Goal: Information Seeking & Learning: Learn about a topic

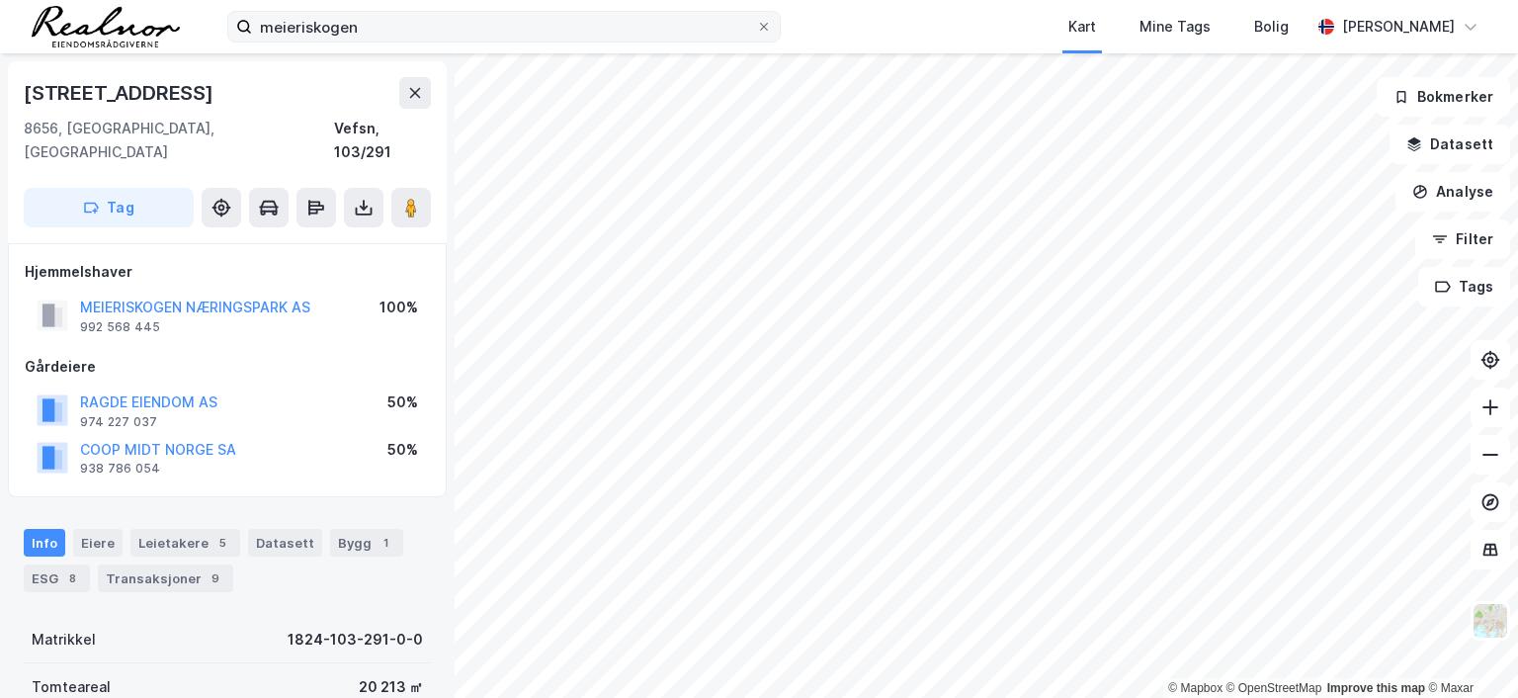
scroll to position [2, 0]
click at [375, 26] on input "meieriskogen" at bounding box center [504, 27] width 504 height 30
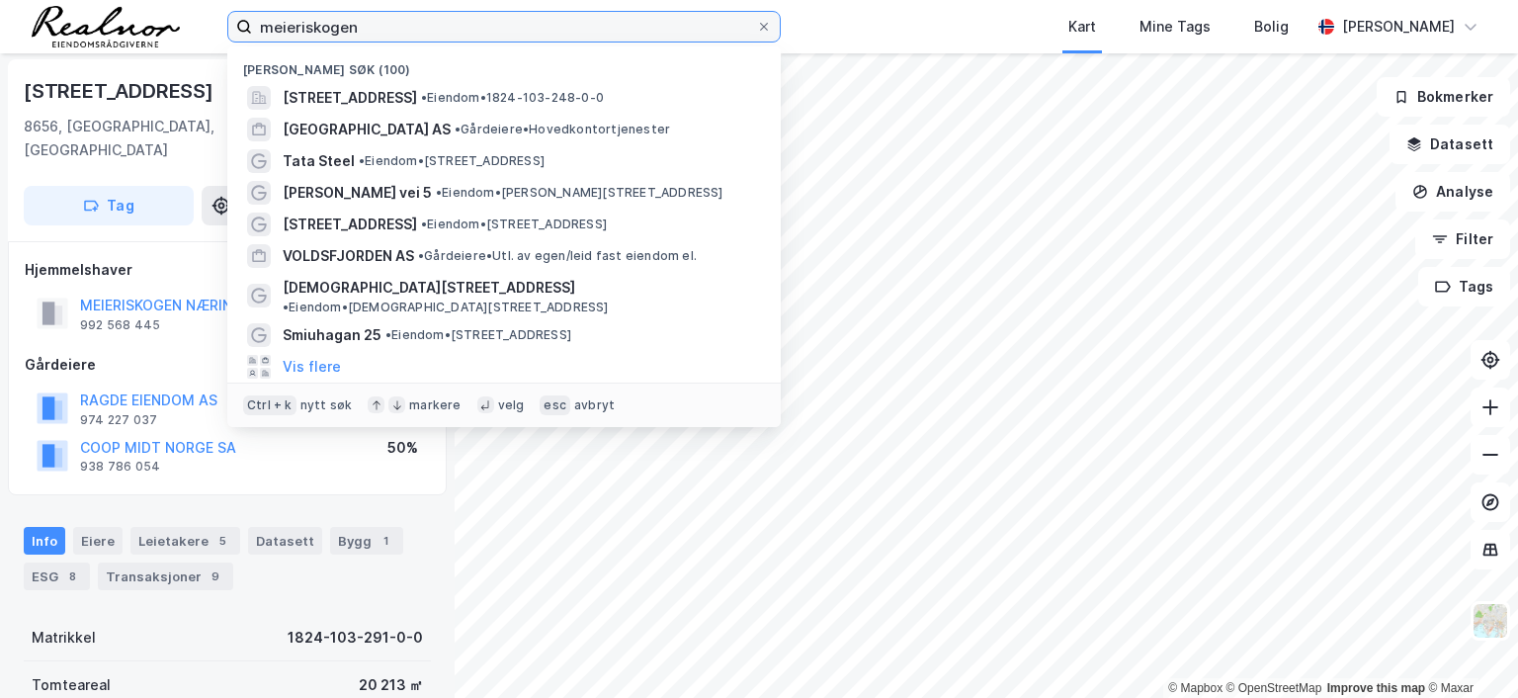
drag, startPoint x: 375, startPoint y: 26, endPoint x: -51, endPoint y: -22, distance: 428.6
click at [0, 0] on html "meieriskogen Nylige søk (100) Meieriskogen 1, 8657, [GEOGRAPHIC_DATA], [GEOGRAP…" at bounding box center [759, 349] width 1518 height 698
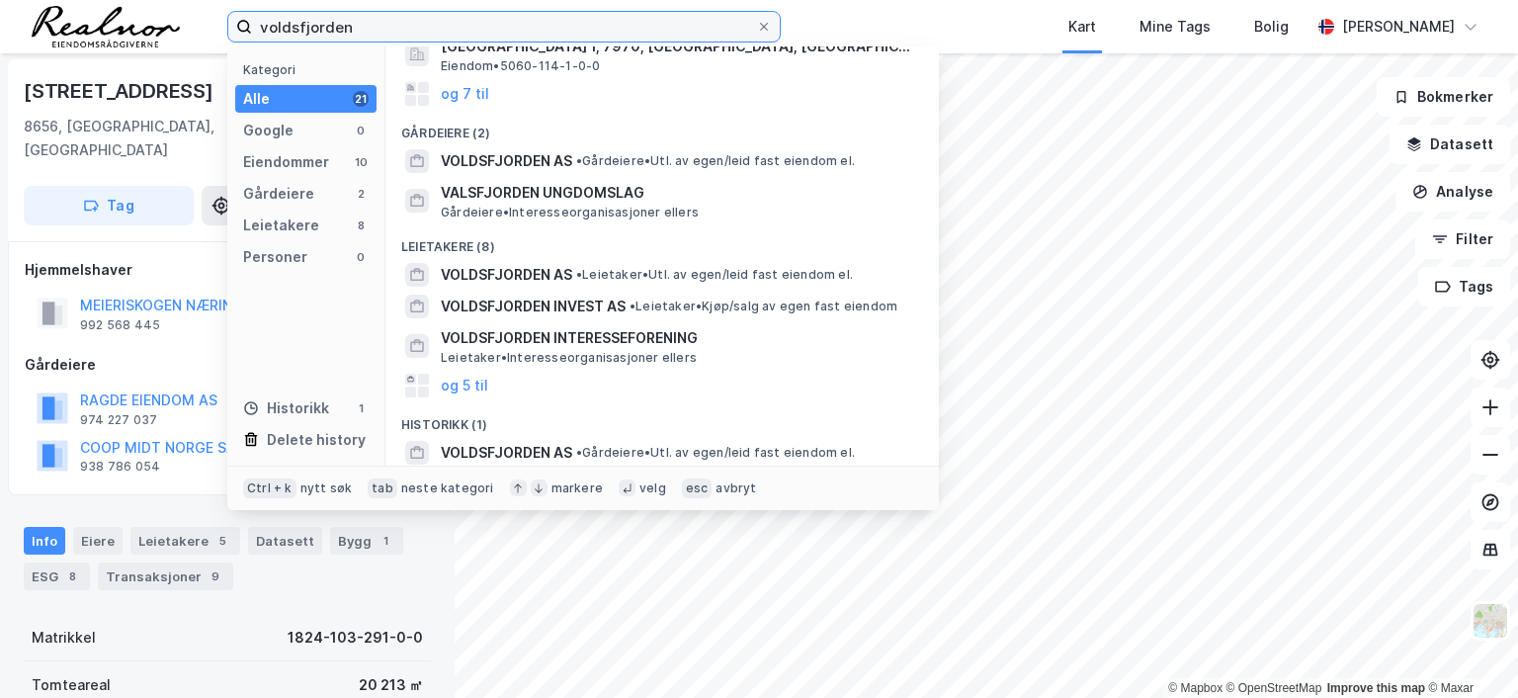
scroll to position [150, 0]
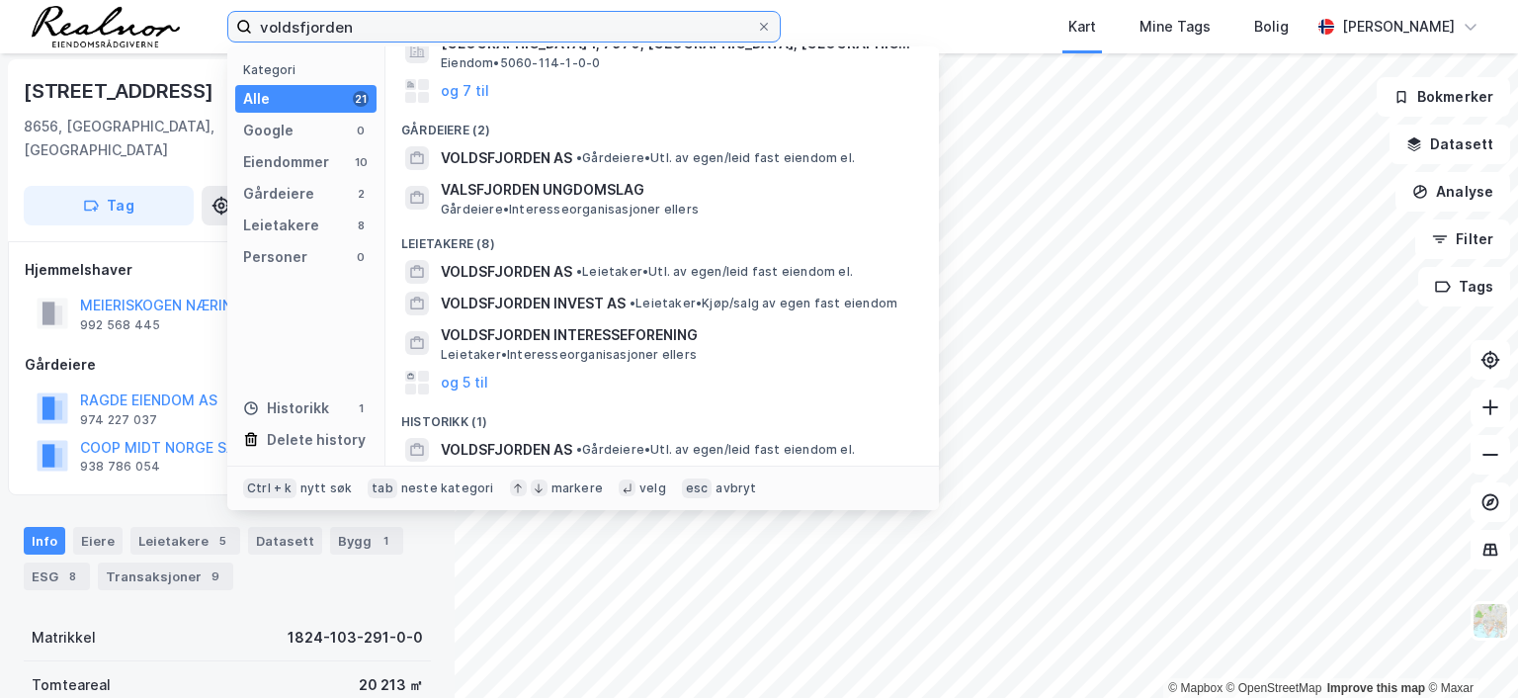
drag, startPoint x: 365, startPoint y: 23, endPoint x: 53, endPoint y: 22, distance: 311.3
click at [53, 22] on div "voldsfjorden Kategori Alle 21 Google 0 Eiendommer 10 Gårdeiere 2 Leietakere 8 P…" at bounding box center [759, 26] width 1518 height 53
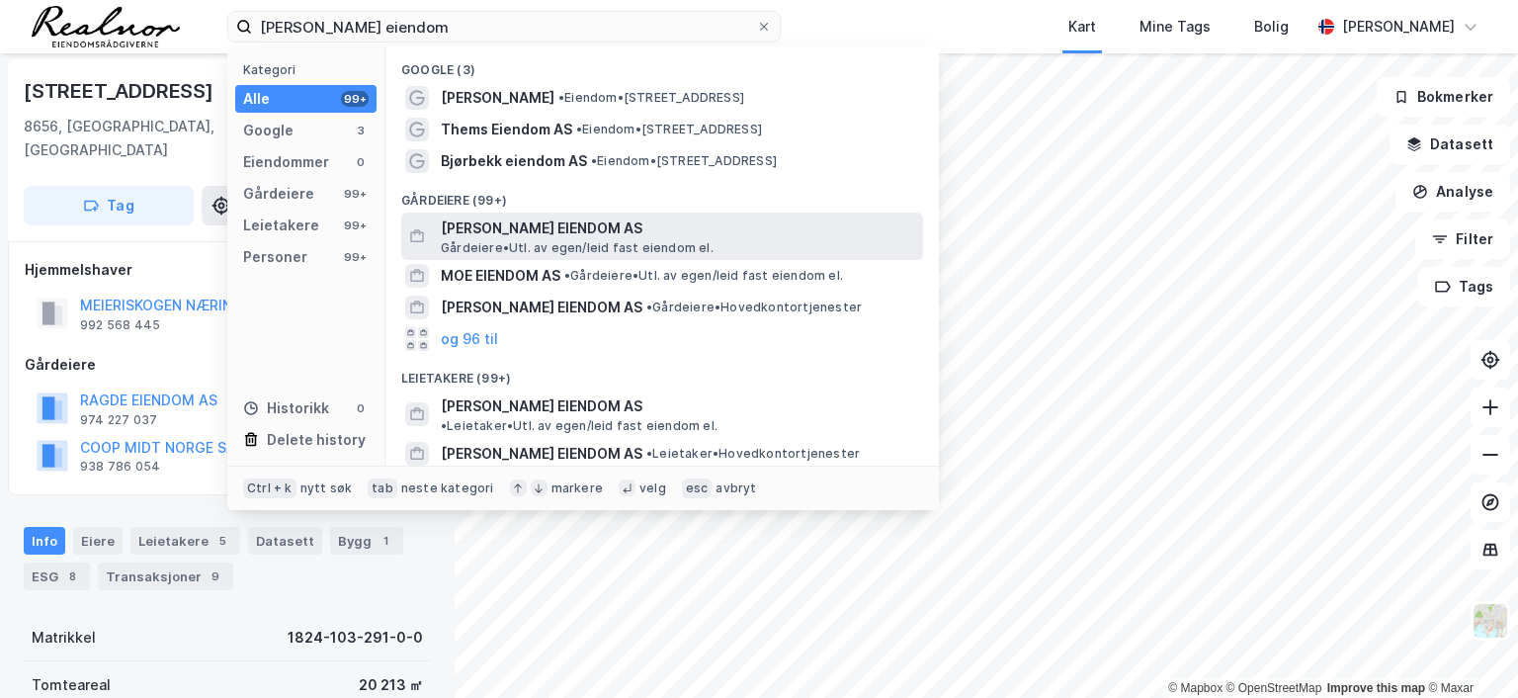
click at [498, 224] on span "[PERSON_NAME] EIENDOM AS" at bounding box center [678, 228] width 474 height 24
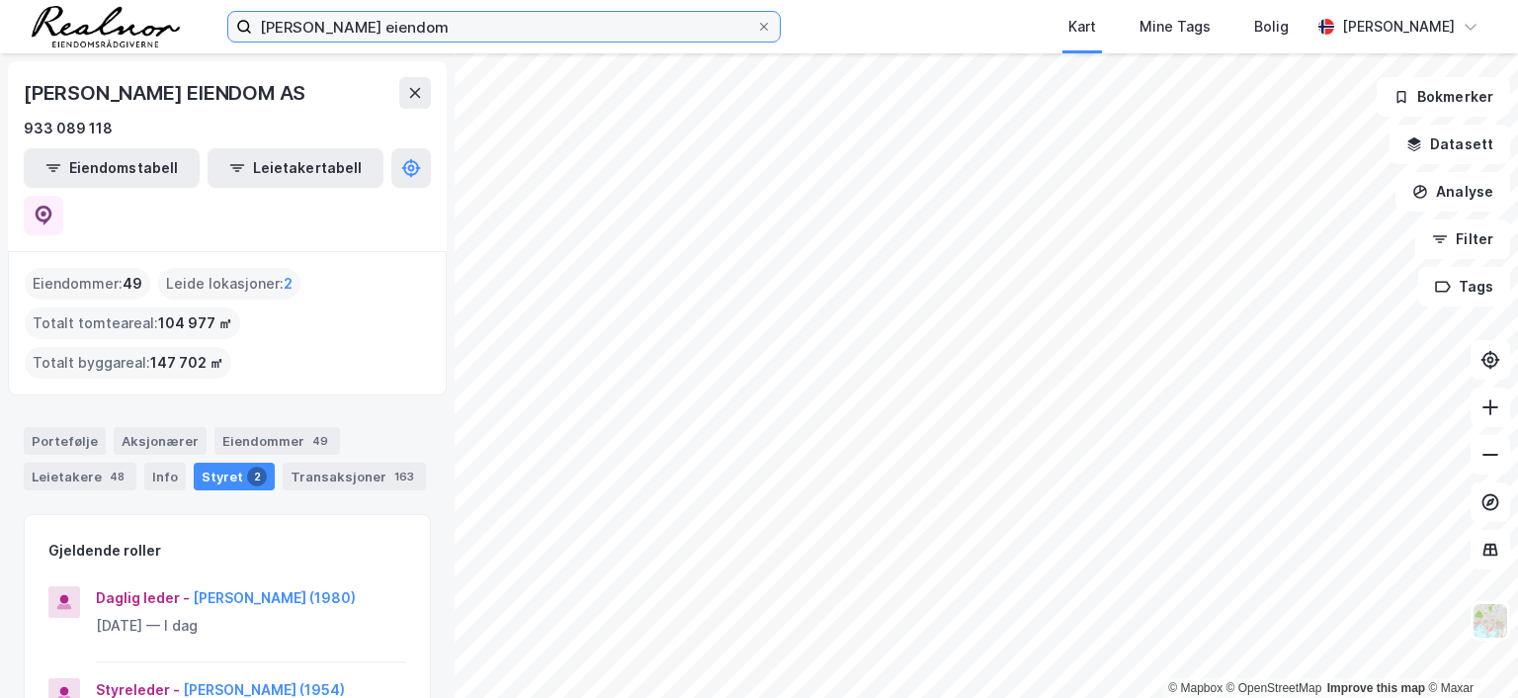
click at [435, 18] on input "[PERSON_NAME] eiendom" at bounding box center [504, 27] width 504 height 30
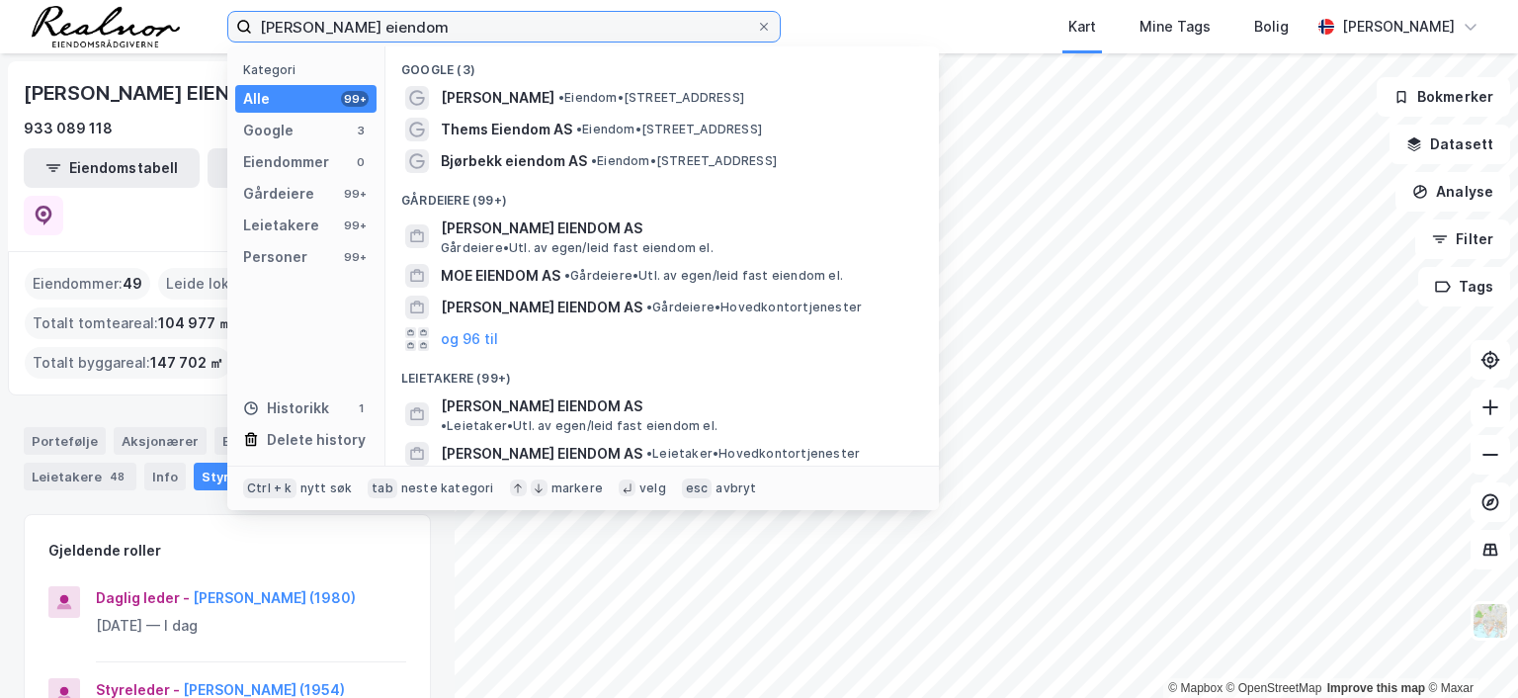
drag, startPoint x: 431, startPoint y: 23, endPoint x: -18, endPoint y: -16, distance: 450.4
click at [0, 0] on html "[PERSON_NAME] eiendom Kategori Alle 99+ Google 3 Eiendommer 0 Gårdeiere 99+ Lei…" at bounding box center [759, 349] width 1518 height 698
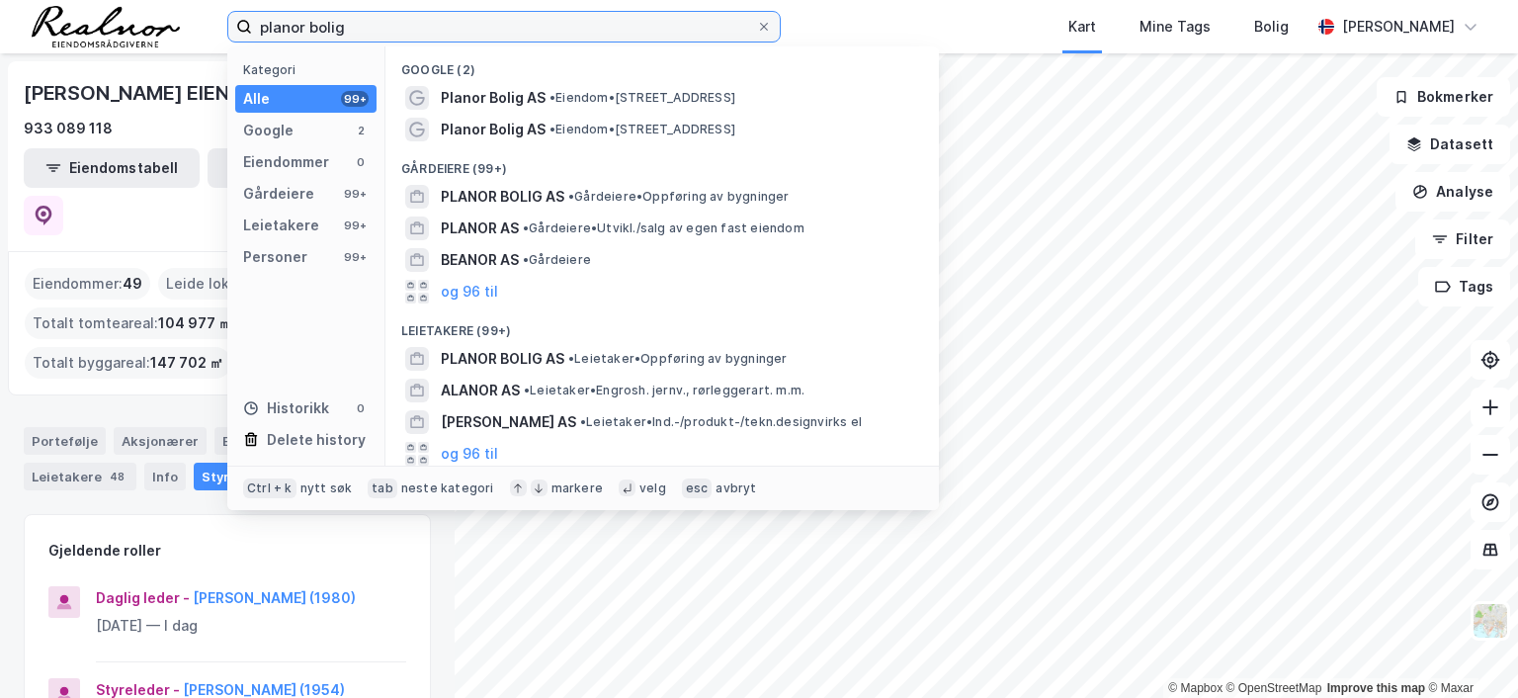
type input "planor bolig"
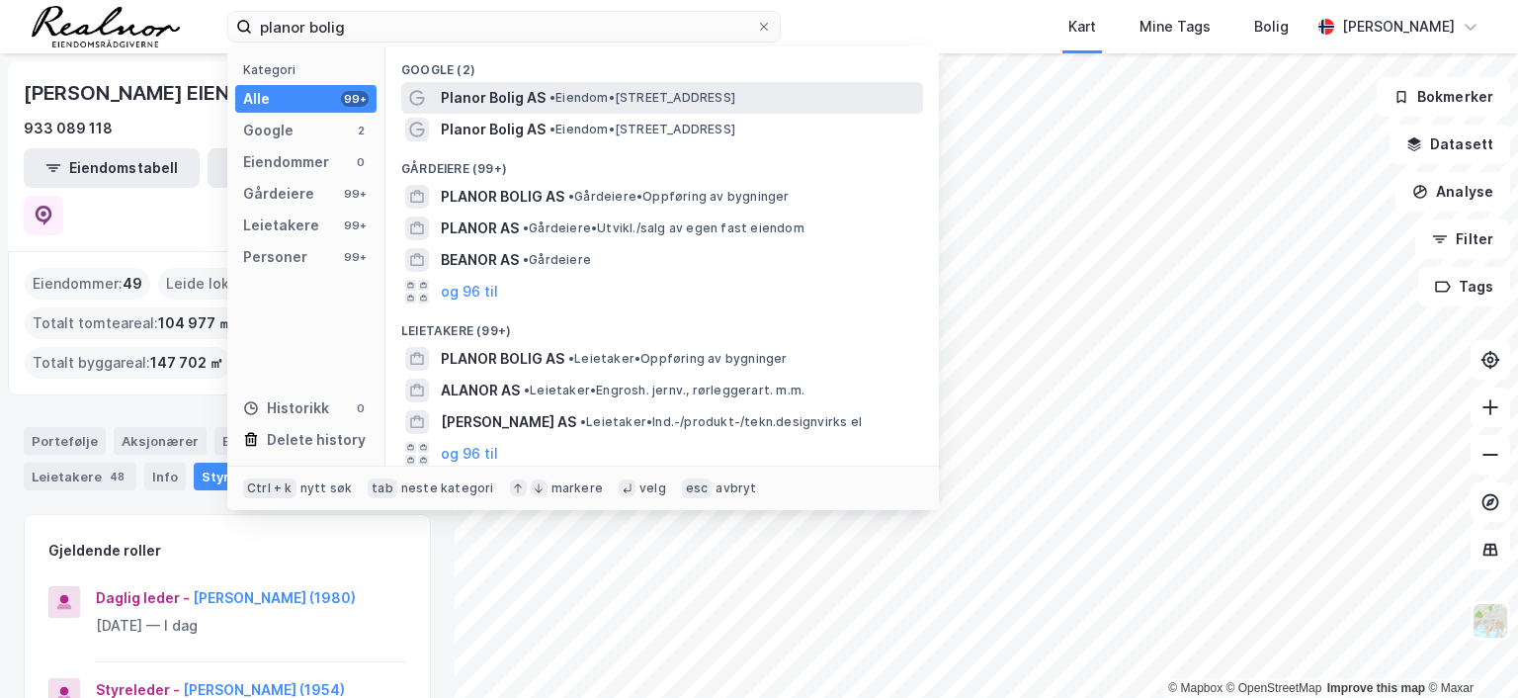
click at [507, 90] on span "Planor Bolig AS" at bounding box center [493, 98] width 105 height 24
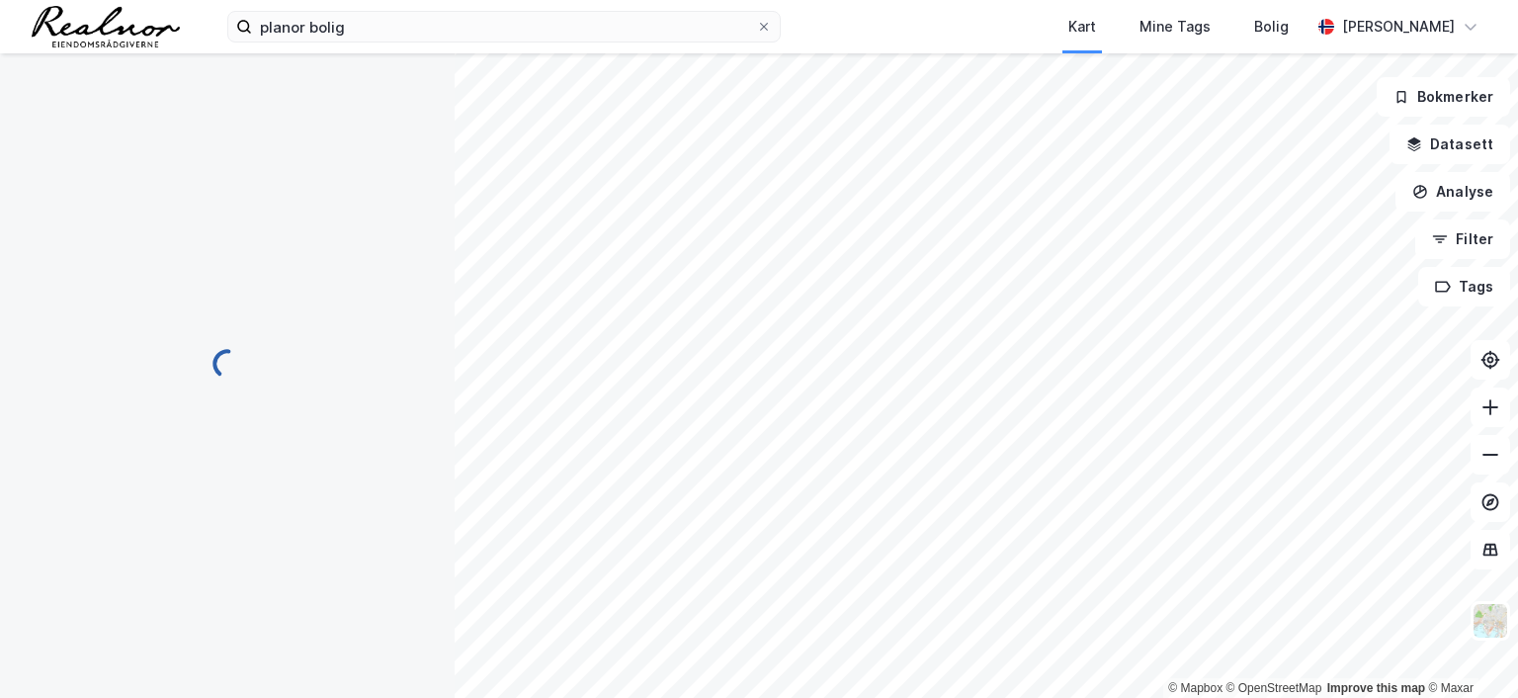
scroll to position [2, 0]
